Goal: Use online tool/utility: Use online tool/utility

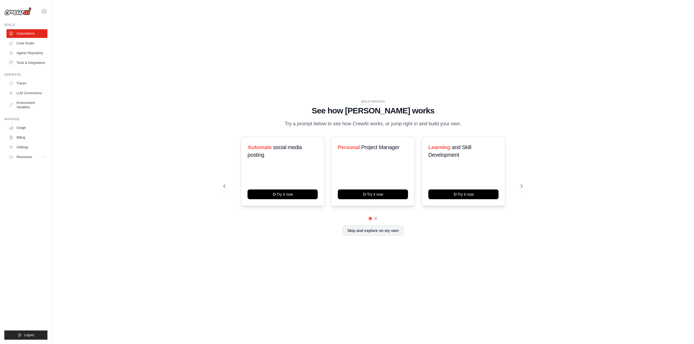
scroll to position [18084, 0]
click at [376, 218] on button at bounding box center [375, 219] width 4 height 4
click at [372, 218] on button at bounding box center [370, 219] width 4 height 4
click at [301, 194] on button "Try it now" at bounding box center [282, 194] width 70 height 10
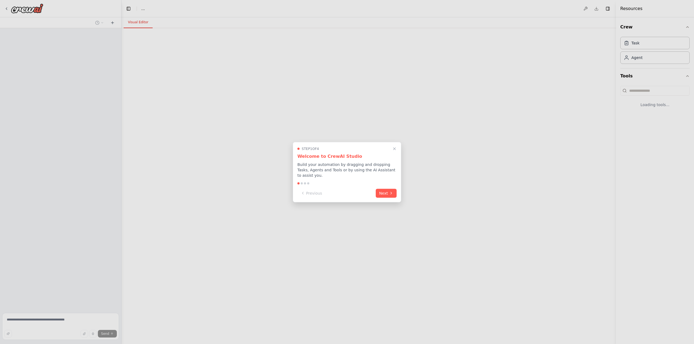
click at [386, 194] on button "Next" at bounding box center [386, 193] width 21 height 9
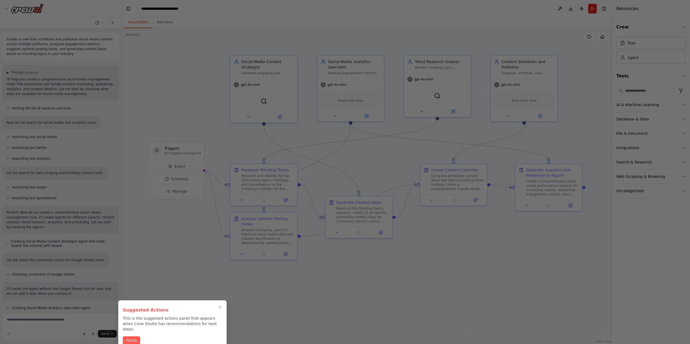
scroll to position [18152, 0]
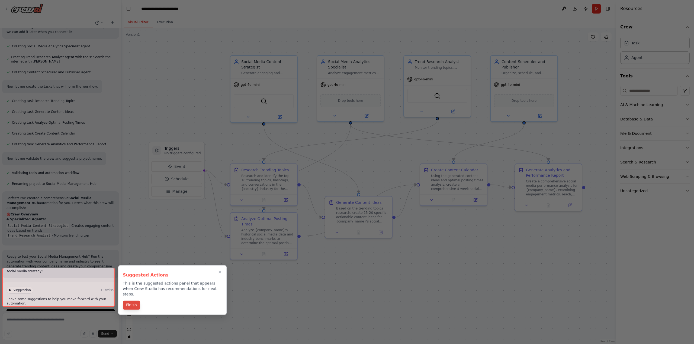
click at [134, 304] on button "Finish" at bounding box center [131, 305] width 17 height 9
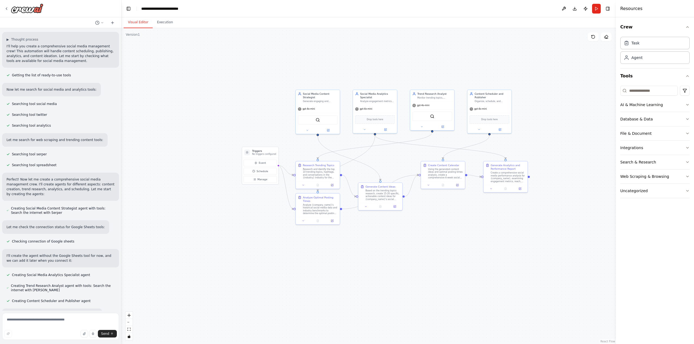
scroll to position [31, 0]
